Goal: Transaction & Acquisition: Purchase product/service

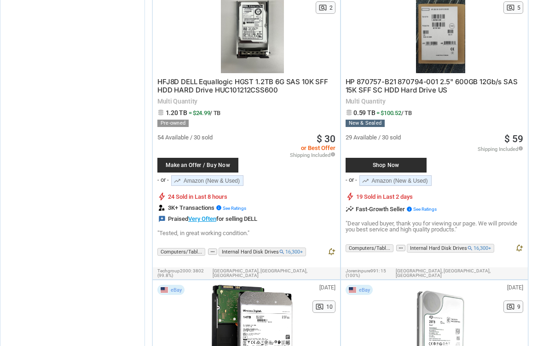
scroll to position [773, 0]
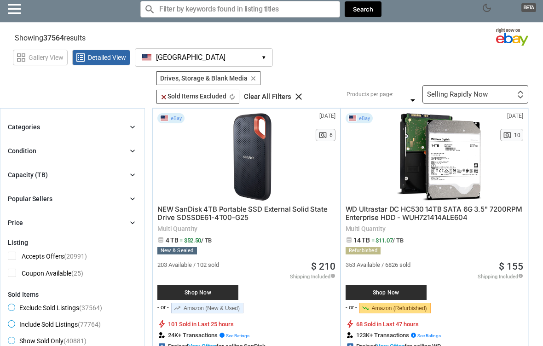
scroll to position [0, 0]
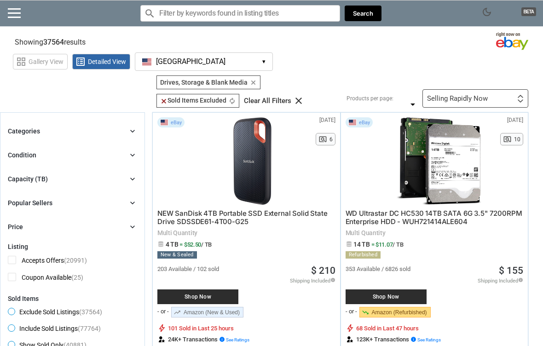
click at [376, 216] on span "WD Ultrastar DC HC530 14TB SATA 6G 3.5" 7200RPM Enterprise HDD - WUH721414ALE604" at bounding box center [434, 217] width 177 height 17
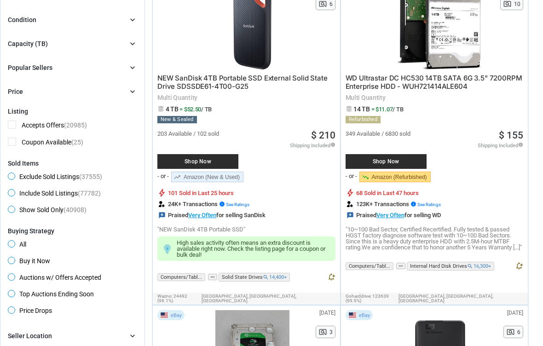
scroll to position [135, 0]
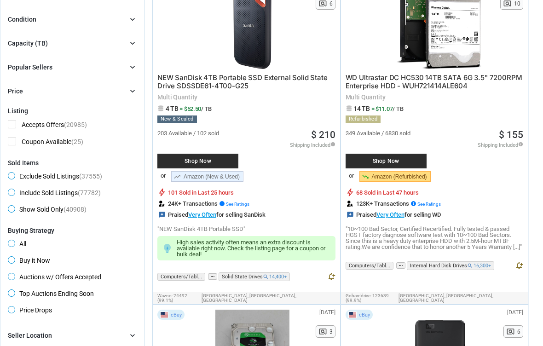
click at [430, 140] on div "349 Available / 6830 sold Shop Now - or - trending_down Amazon (Refurbished) B0…" at bounding box center [394, 158] width 97 height 55
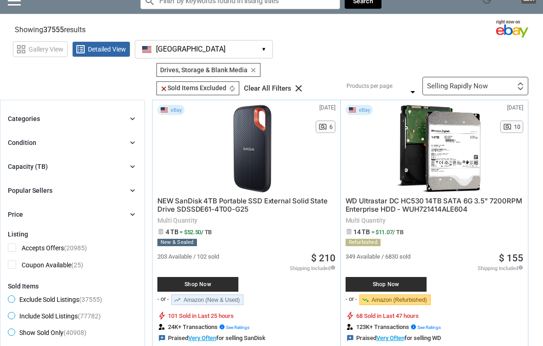
scroll to position [0, 0]
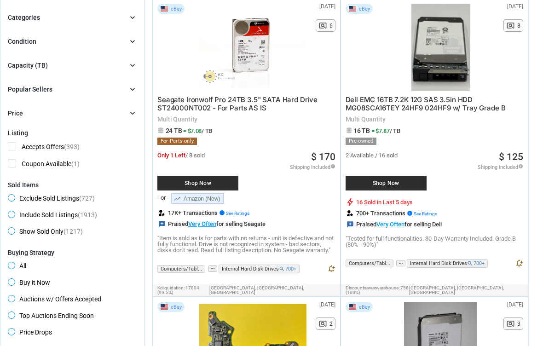
scroll to position [156, 0]
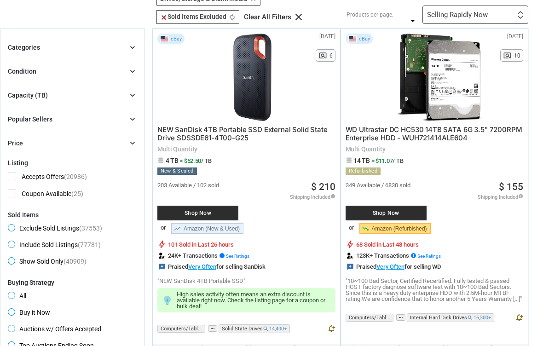
scroll to position [81, 0]
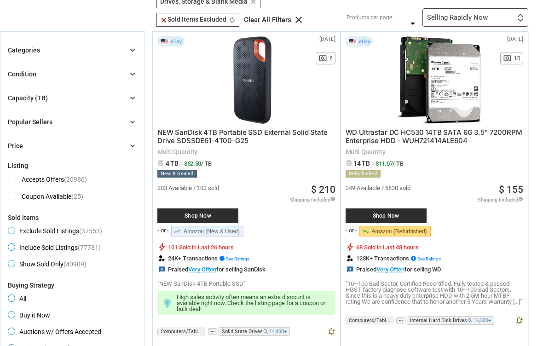
click at [21, 99] on div "Capacity (TB)" at bounding box center [28, 98] width 40 height 9
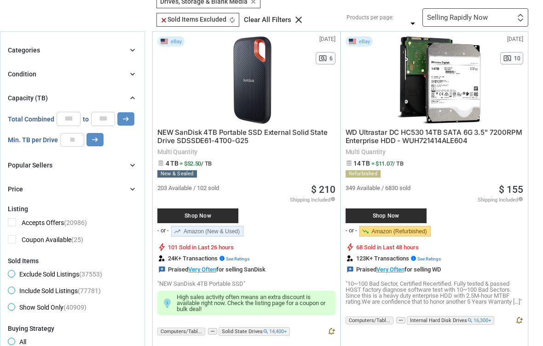
scroll to position [81, 0]
click at [69, 147] on input "number" at bounding box center [72, 140] width 24 height 14
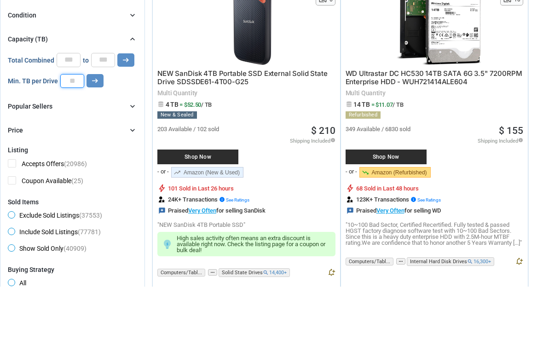
type input "**"
click at [124, 113] on button "arrow_right_alt" at bounding box center [125, 119] width 17 height 13
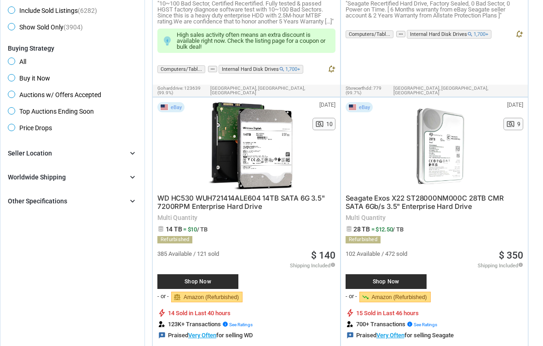
scroll to position [375, 0]
click at [297, 199] on span "WD HC530 WUH721414ALE604 14TB SATA 6G 3.5" 7200RPM Enterprise Hard Drive" at bounding box center [241, 202] width 168 height 17
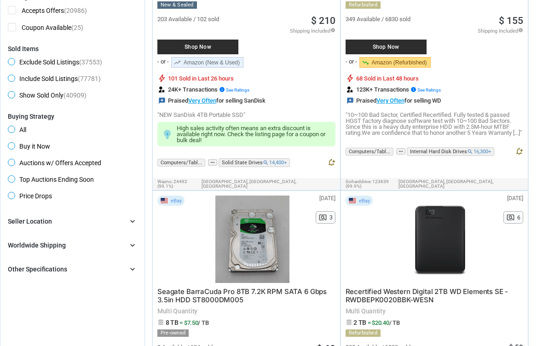
scroll to position [256, 0]
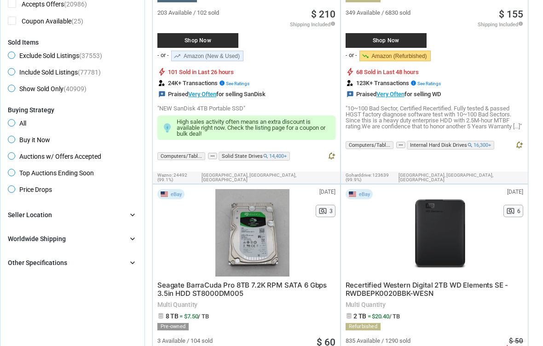
click at [15, 192] on span "Price Drops" at bounding box center [30, 191] width 44 height 11
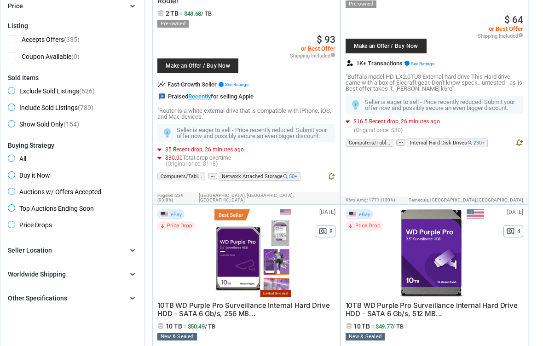
scroll to position [230, 0]
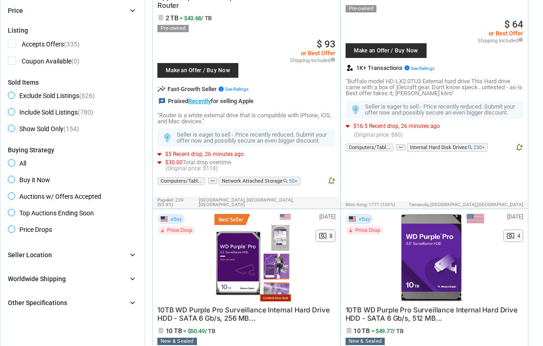
click at [15, 182] on span "Buy it Now" at bounding box center [29, 181] width 42 height 11
